Goal: Information Seeking & Learning: Learn about a topic

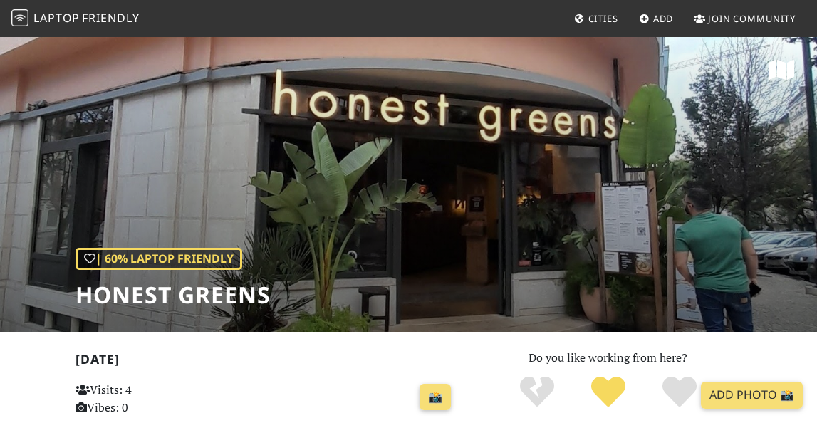
click at [114, 17] on span "Friendly" at bounding box center [110, 18] width 57 height 16
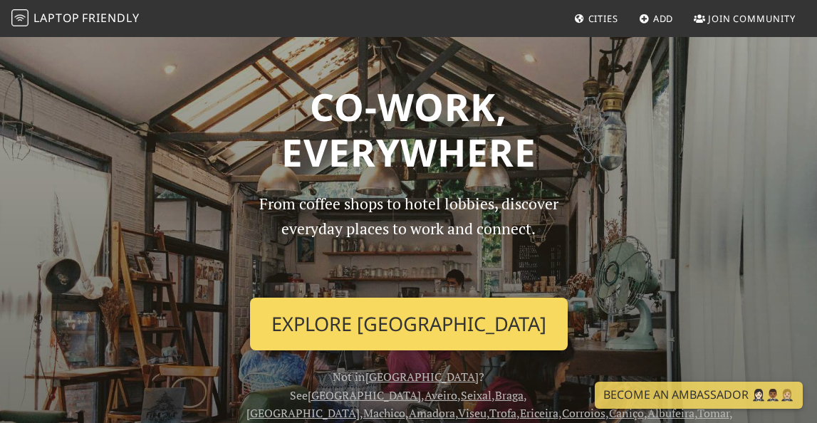
click at [478, 320] on link "Explore Lisbon" at bounding box center [409, 324] width 318 height 53
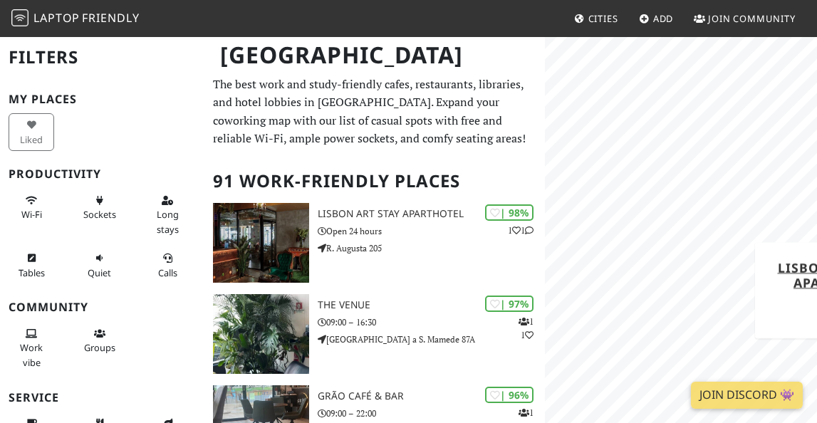
click at [816, 248] on div "MapLibre | Protomaps © OpenStreetMap [GEOGRAPHIC_DATA] Art Stay Aparthotel 98% ×" at bounding box center [681, 247] width 272 height 423
click at [816, 266] on div "MapLibre | Protomaps © OpenStreetMap Lisbon Art Stay Aparthotel 98% ×" at bounding box center [681, 247] width 272 height 423
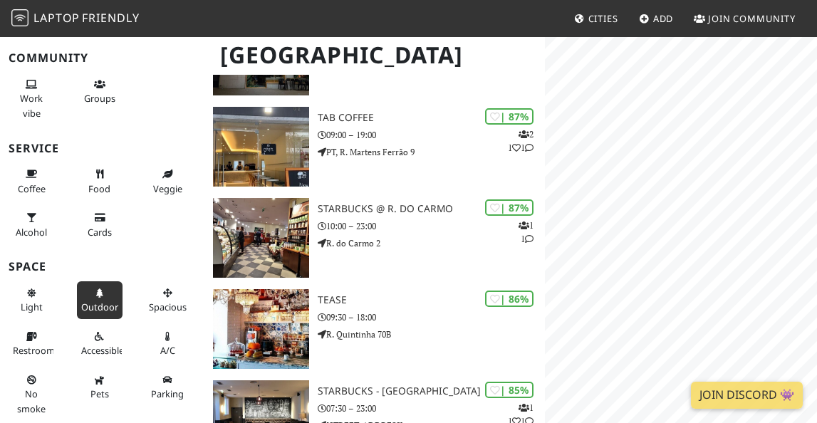
scroll to position [1079, 0]
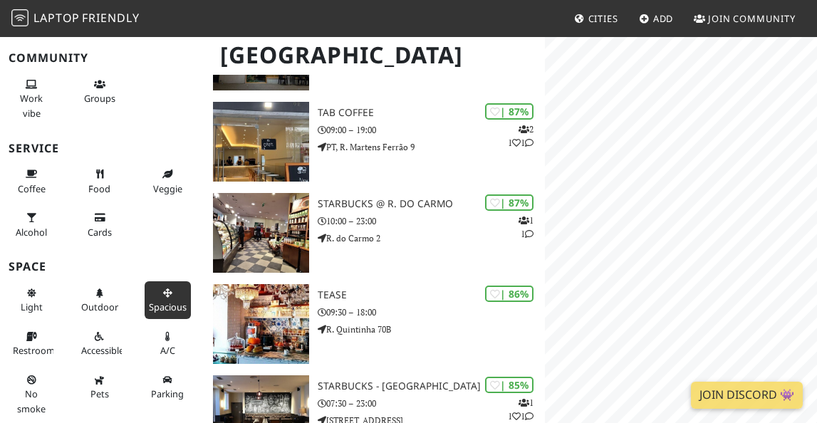
click at [159, 300] on button "Spacious" at bounding box center [168, 300] width 46 height 38
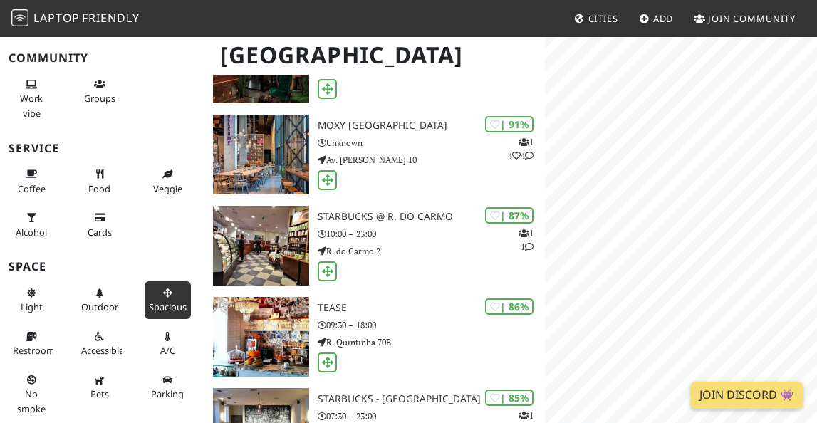
scroll to position [0, 0]
